Goal: Transaction & Acquisition: Book appointment/travel/reservation

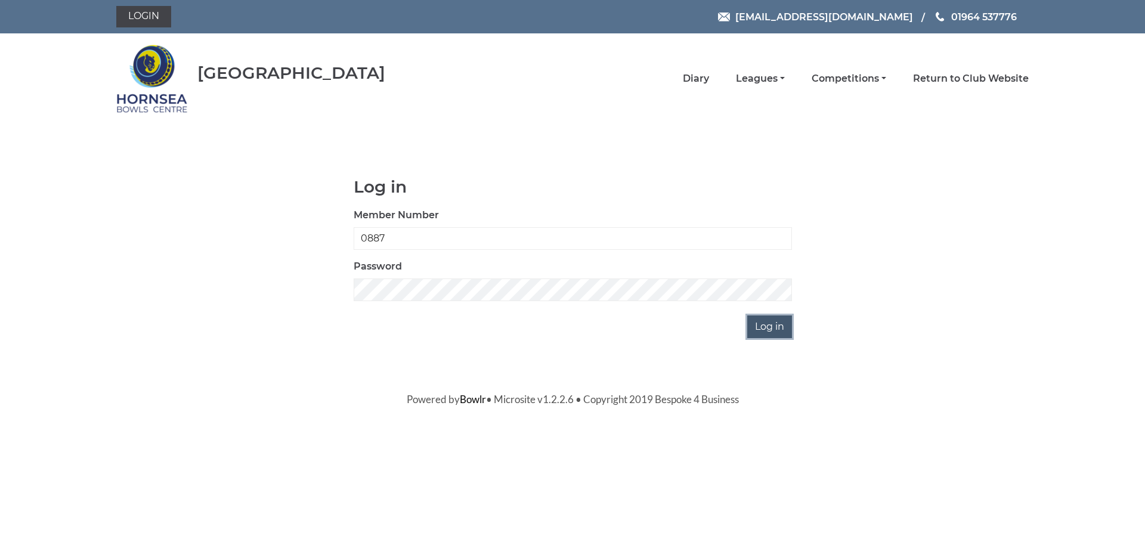
click at [758, 324] on input "Log in" at bounding box center [769, 327] width 45 height 23
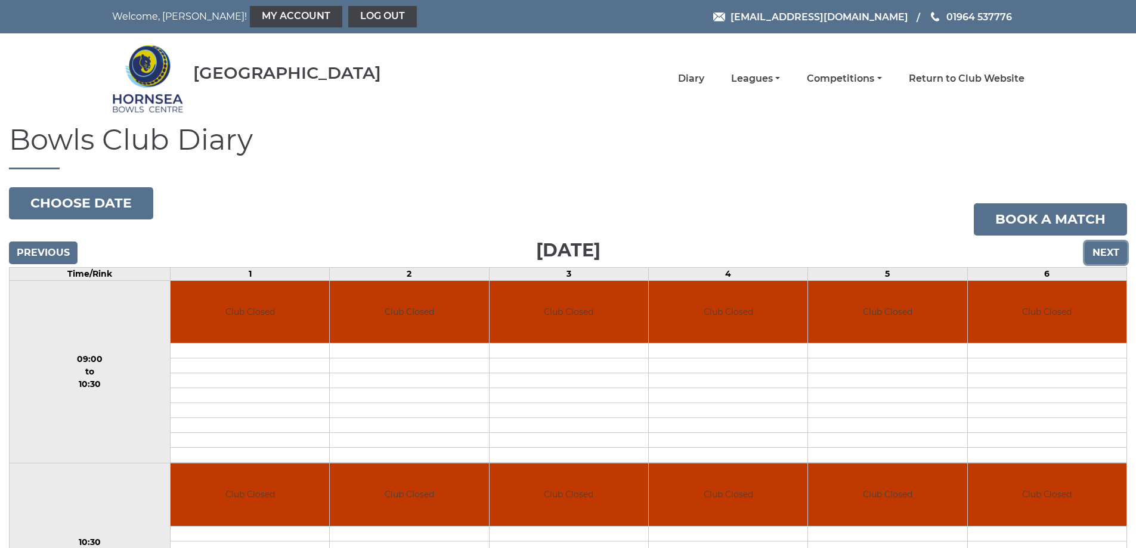
click at [1107, 255] on input "Next" at bounding box center [1106, 253] width 42 height 23
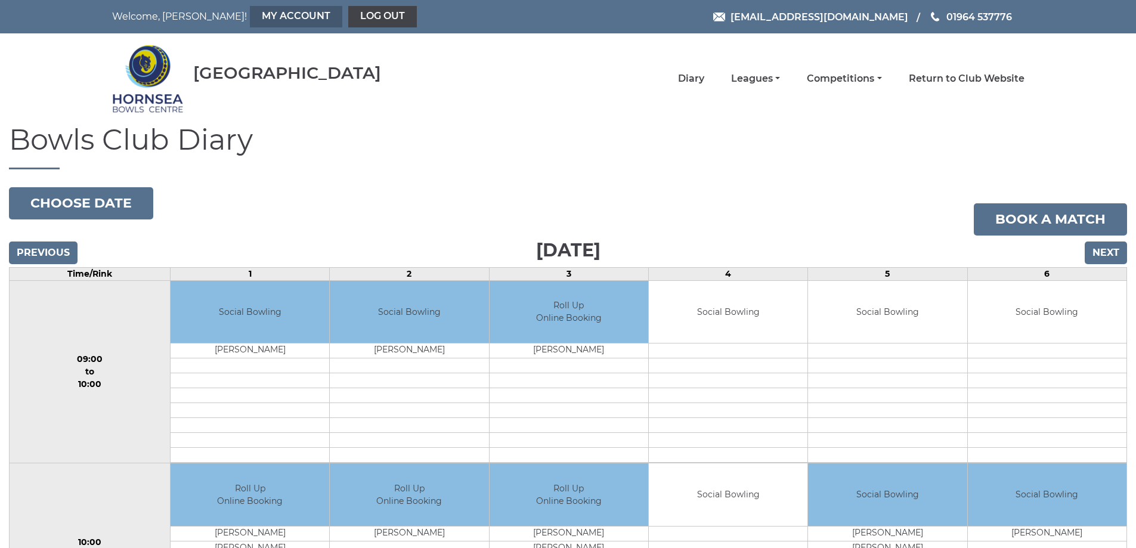
click at [250, 17] on link "My Account" at bounding box center [296, 16] width 92 height 21
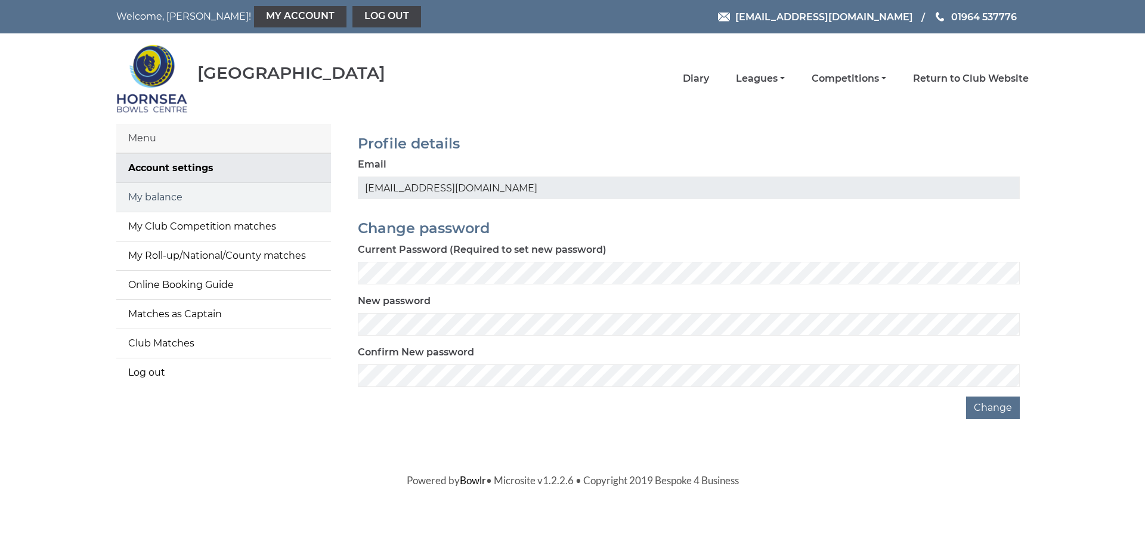
click at [159, 200] on link "My balance" at bounding box center [223, 197] width 215 height 29
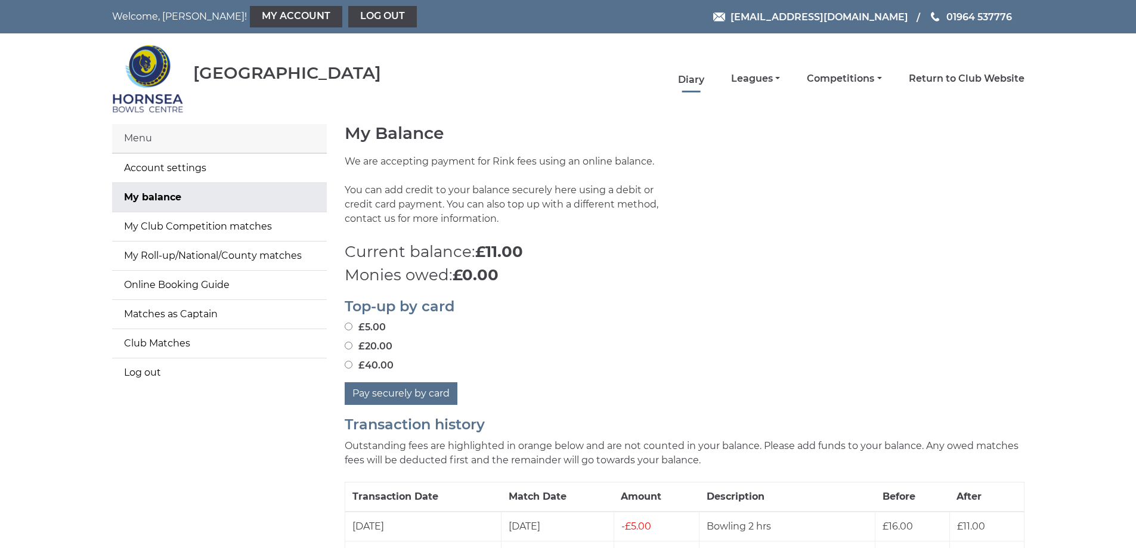
click at [697, 77] on link "Diary" at bounding box center [691, 79] width 26 height 13
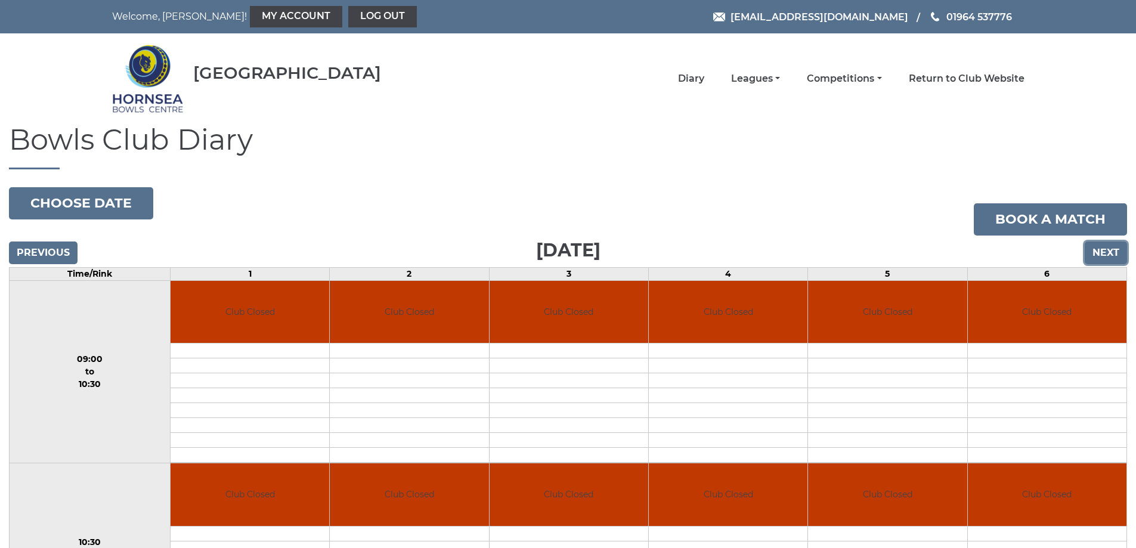
click at [1100, 253] on input "Next" at bounding box center [1106, 253] width 42 height 23
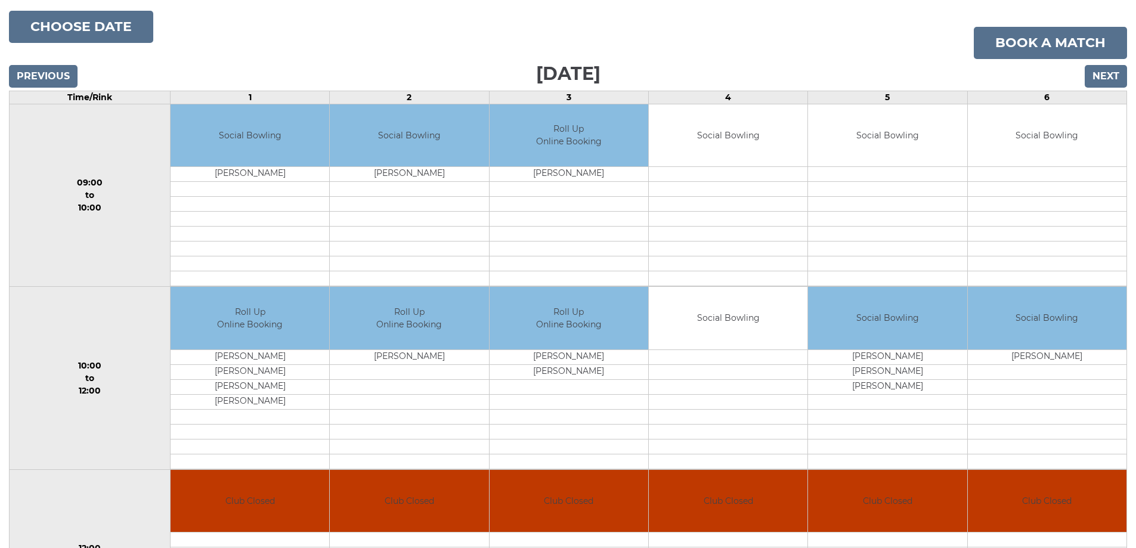
scroll to position [179, 0]
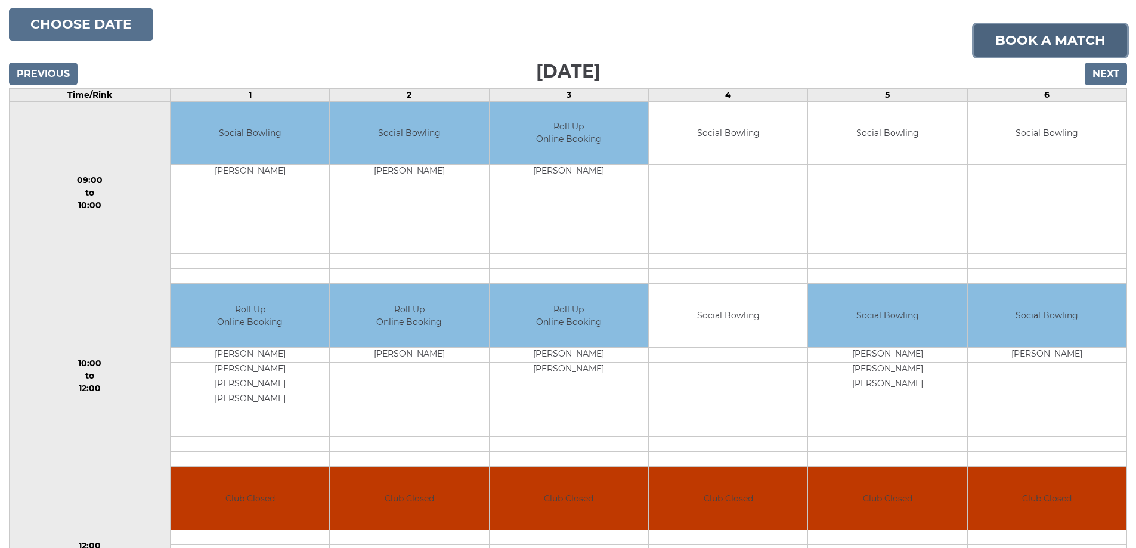
click at [1013, 43] on link "Book a match" at bounding box center [1050, 40] width 153 height 32
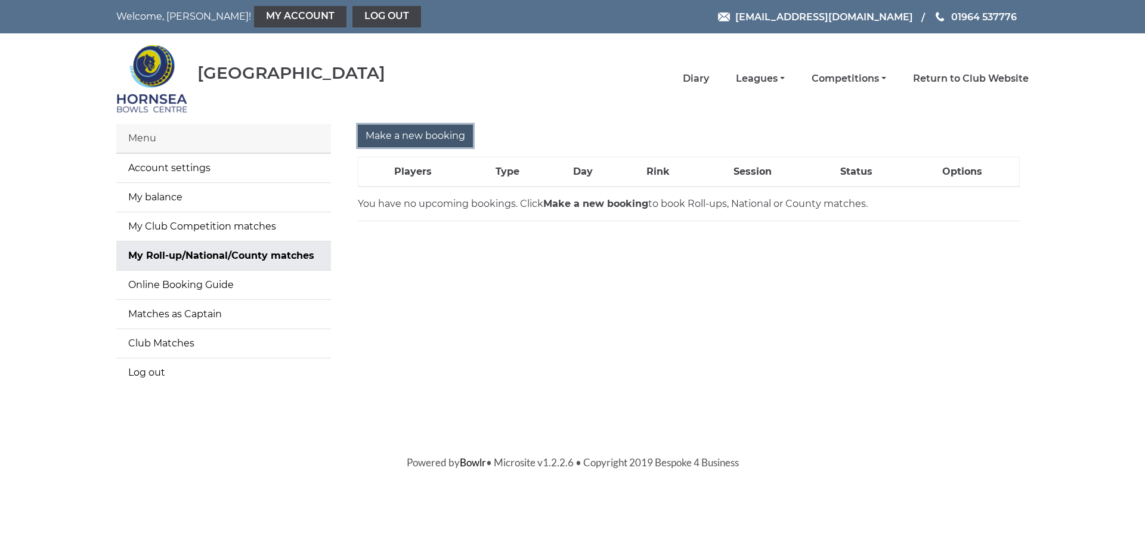
click at [396, 135] on input "Make a new booking" at bounding box center [415, 136] width 115 height 23
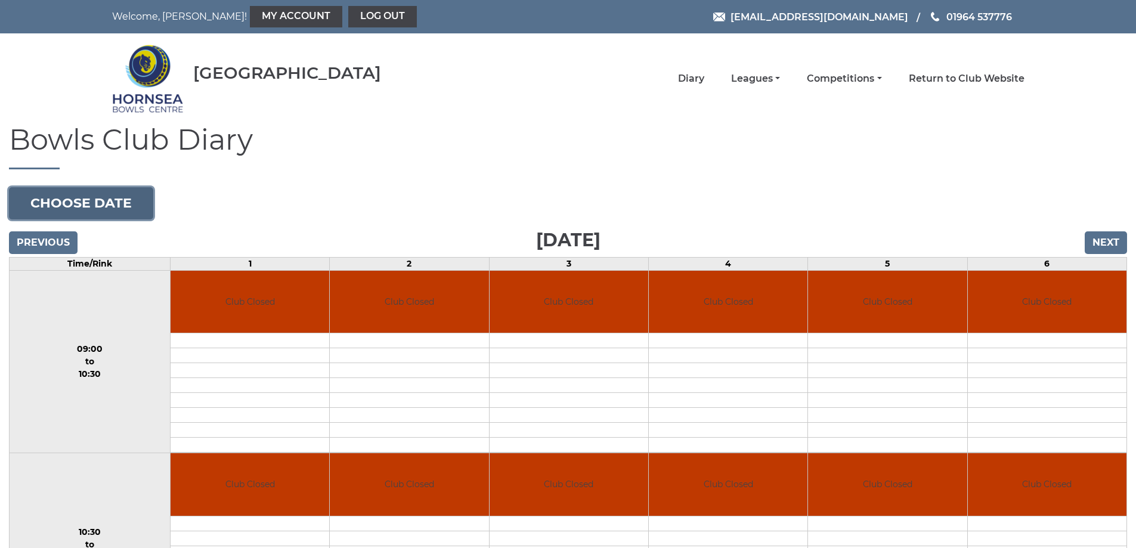
click at [121, 211] on button "Choose date" at bounding box center [81, 203] width 144 height 32
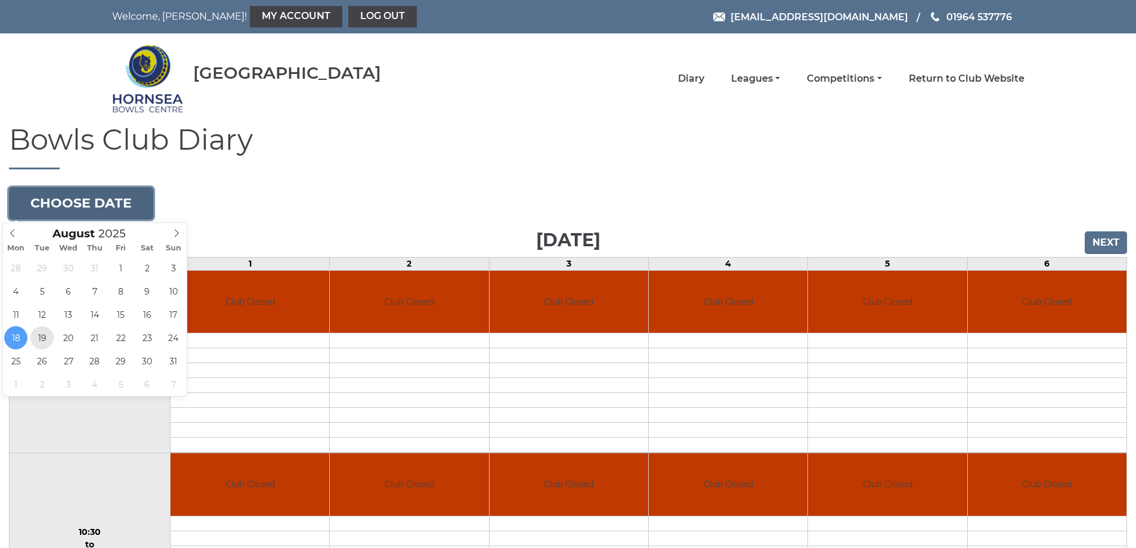
type input "[DATE]"
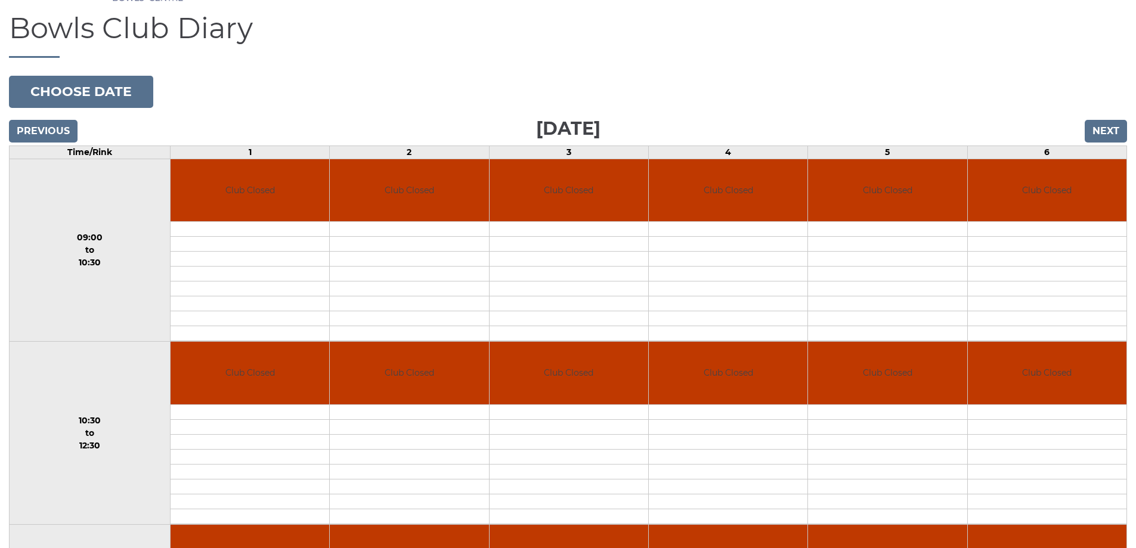
scroll to position [119, 0]
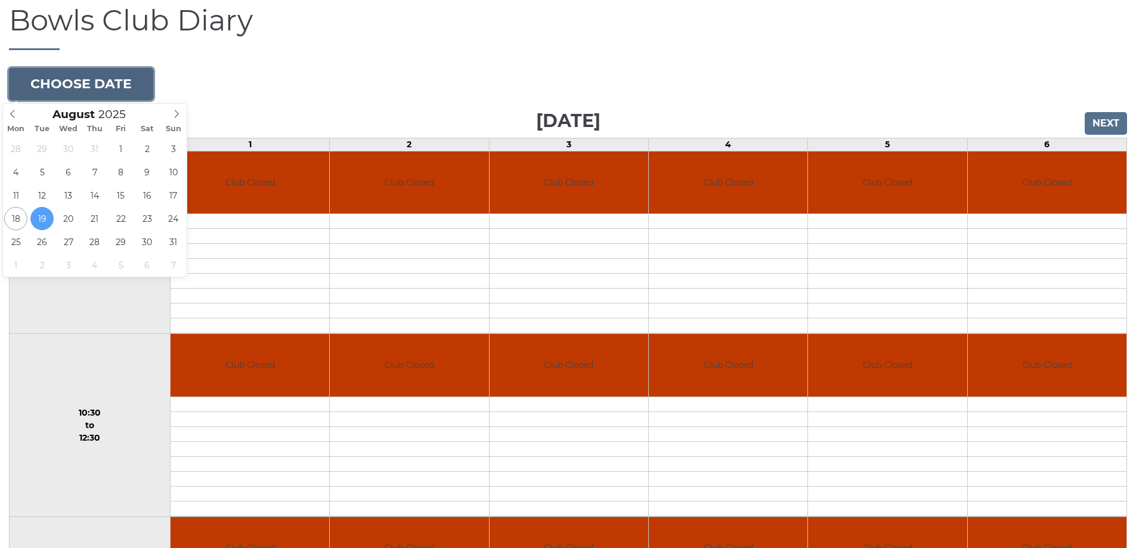
click at [117, 82] on button "Choose date" at bounding box center [81, 84] width 144 height 32
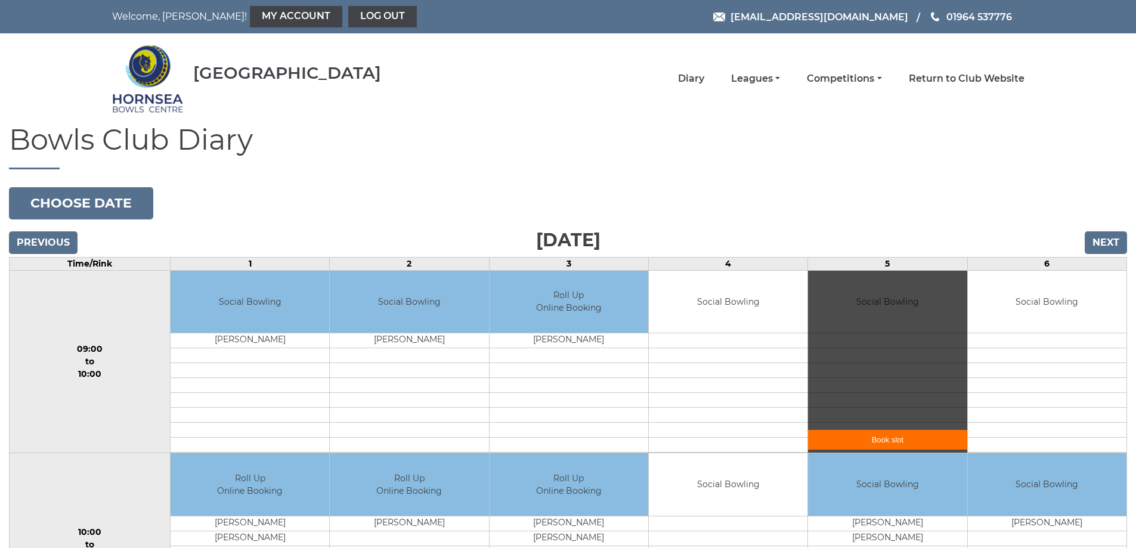
click at [902, 441] on link "Book slot" at bounding box center [887, 440] width 159 height 20
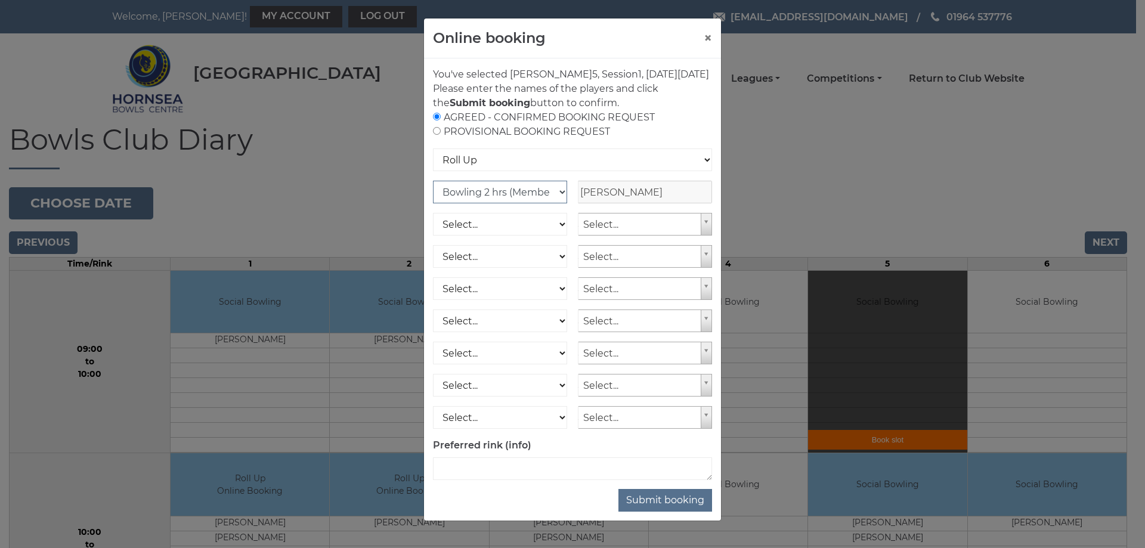
click at [554, 203] on select "Club Competition (Member) National (Member) Bowling 1.5 hrs (Member) Junior (Up…" at bounding box center [500, 192] width 134 height 23
select select "1_54"
click at [433, 195] on select "Club Competition (Member) National (Member) Bowling 1.5 hrs (Member) Junior (Up…" at bounding box center [500, 192] width 134 height 23
click at [671, 512] on button "Submit booking" at bounding box center [665, 500] width 94 height 23
